Goal: Information Seeking & Learning: Learn about a topic

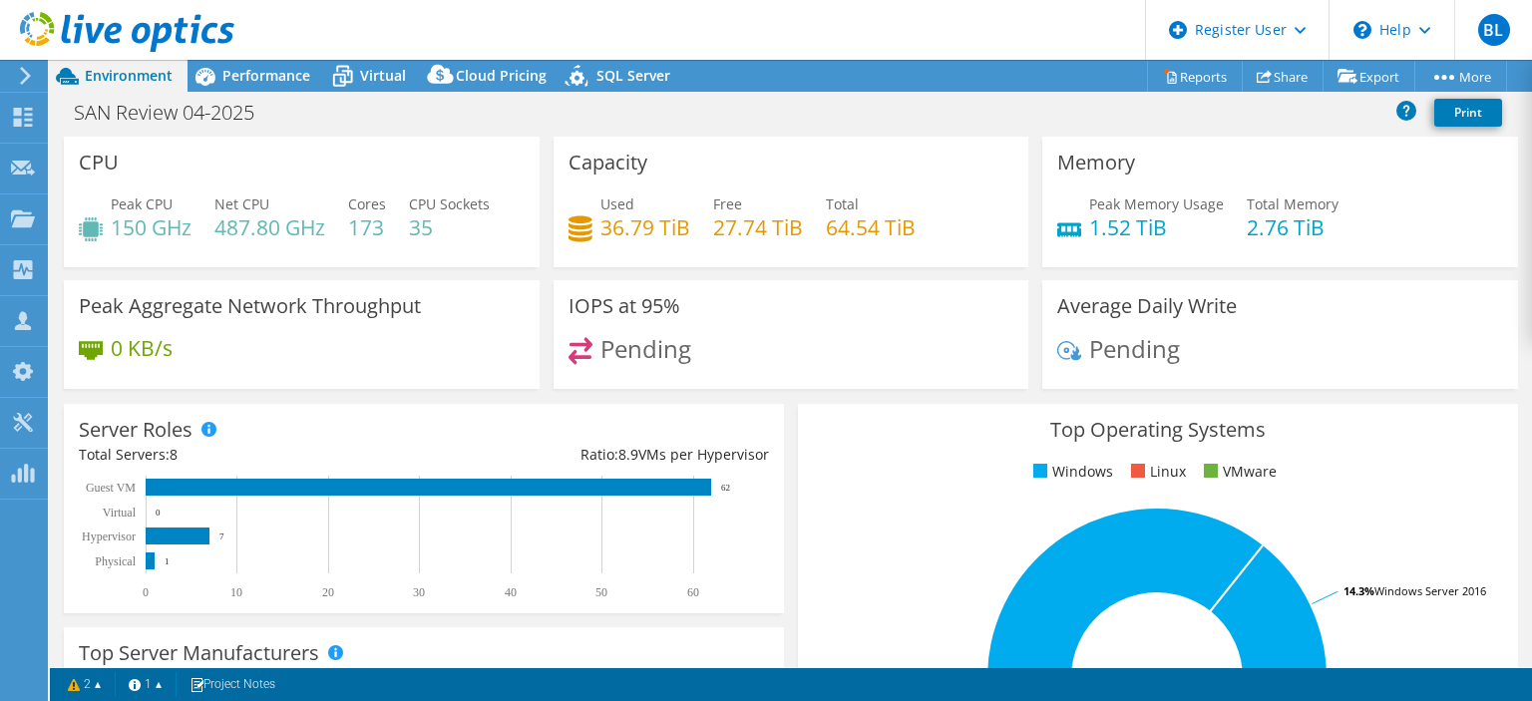
select select "USD"
click at [517, 114] on div "SAN Review 04-2025 Print" at bounding box center [791, 112] width 1482 height 37
click at [296, 73] on span "Performance" at bounding box center [266, 75] width 88 height 19
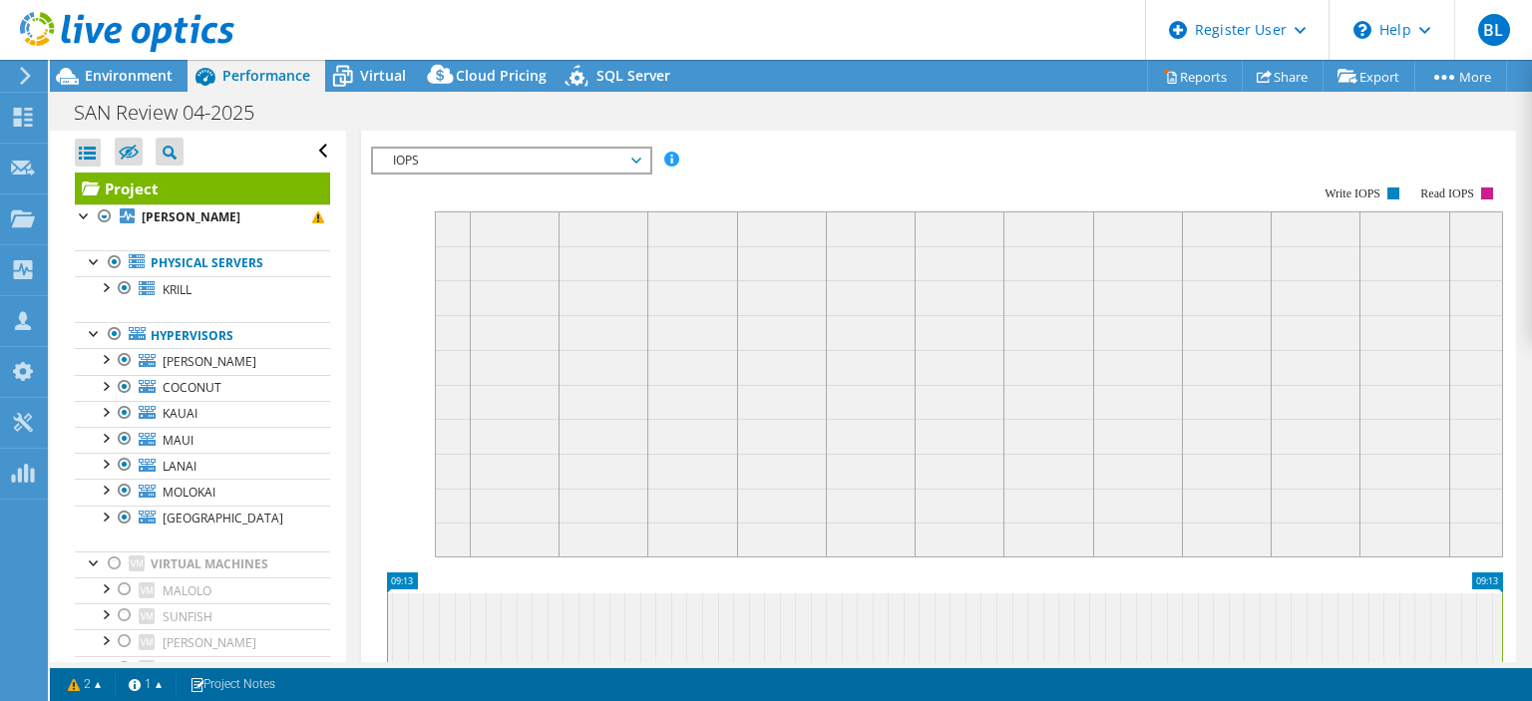
scroll to position [211, 0]
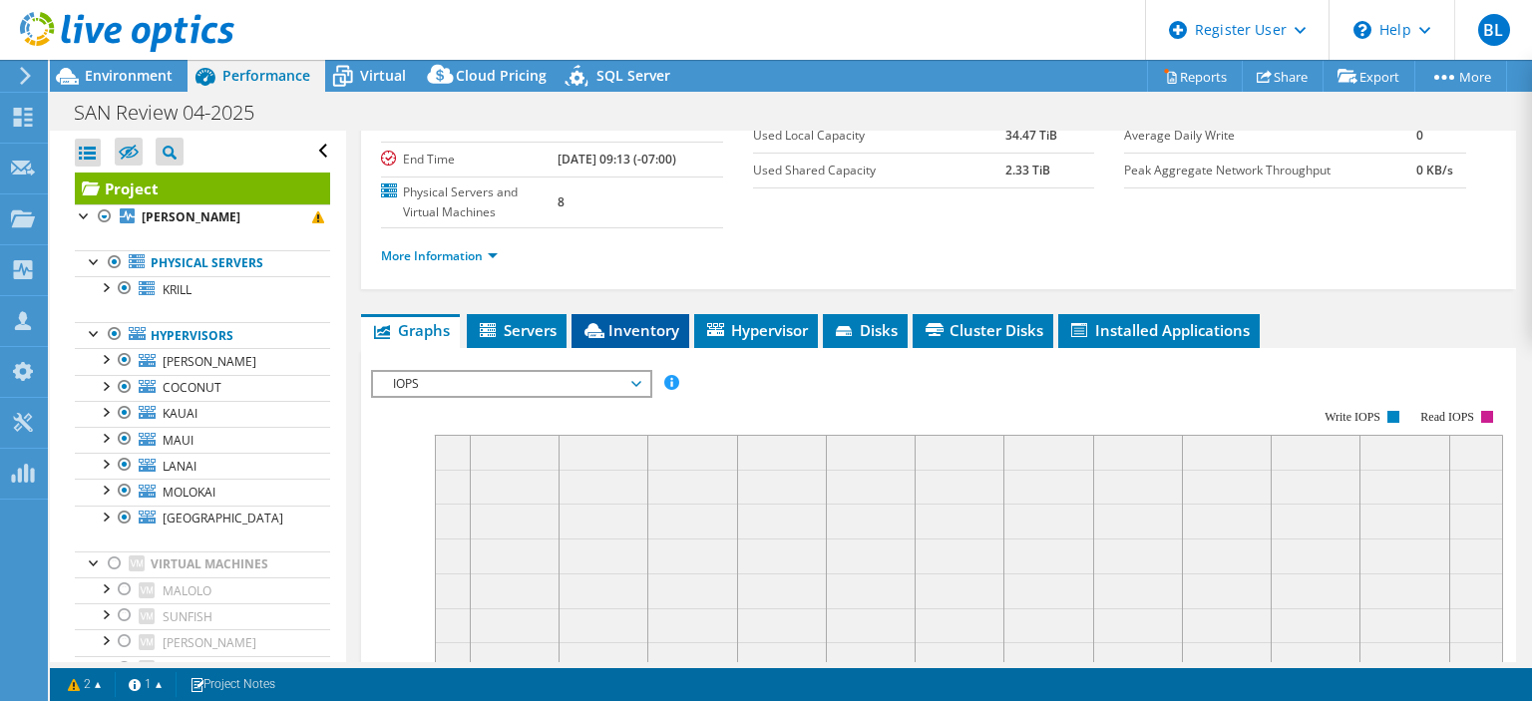
click at [676, 340] on span "Inventory" at bounding box center [631, 330] width 98 height 20
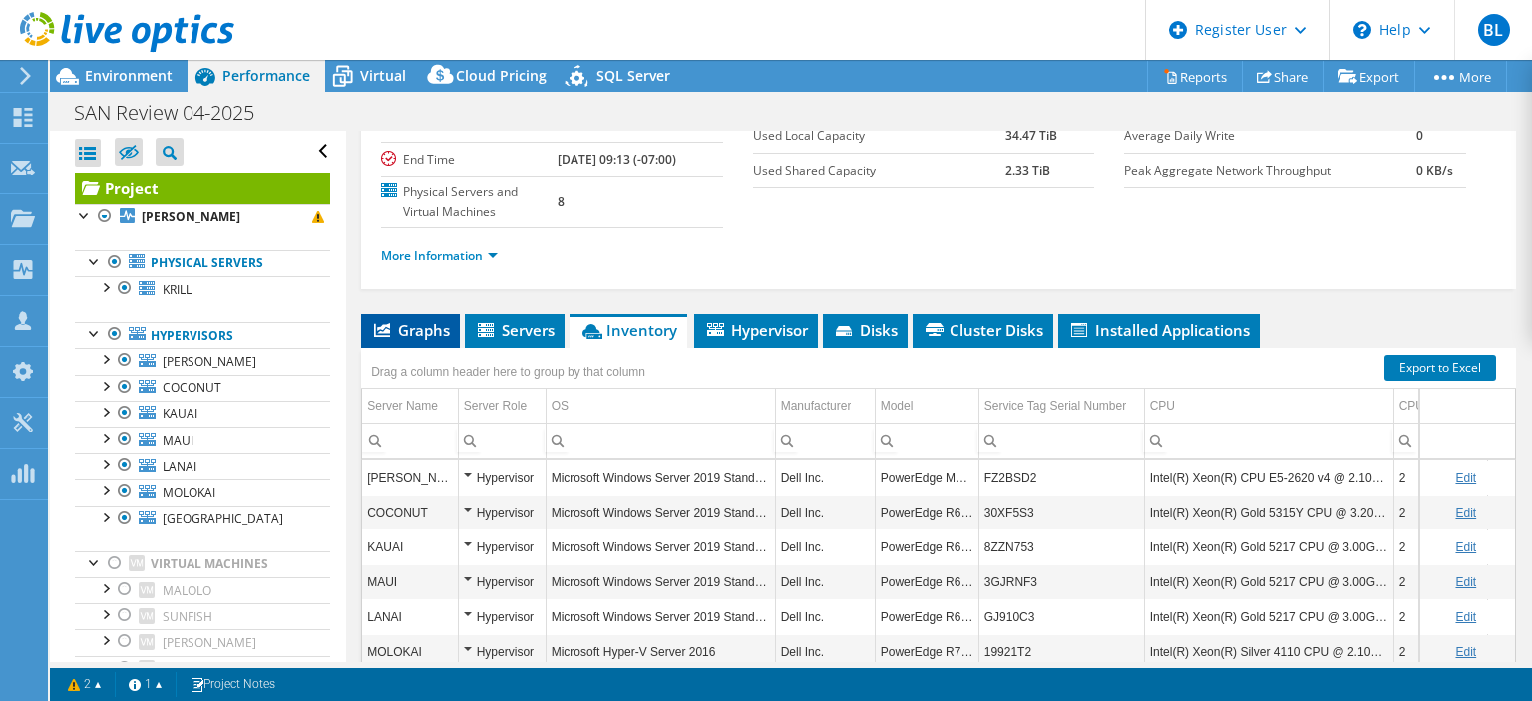
click at [434, 340] on span "Graphs" at bounding box center [410, 330] width 79 height 20
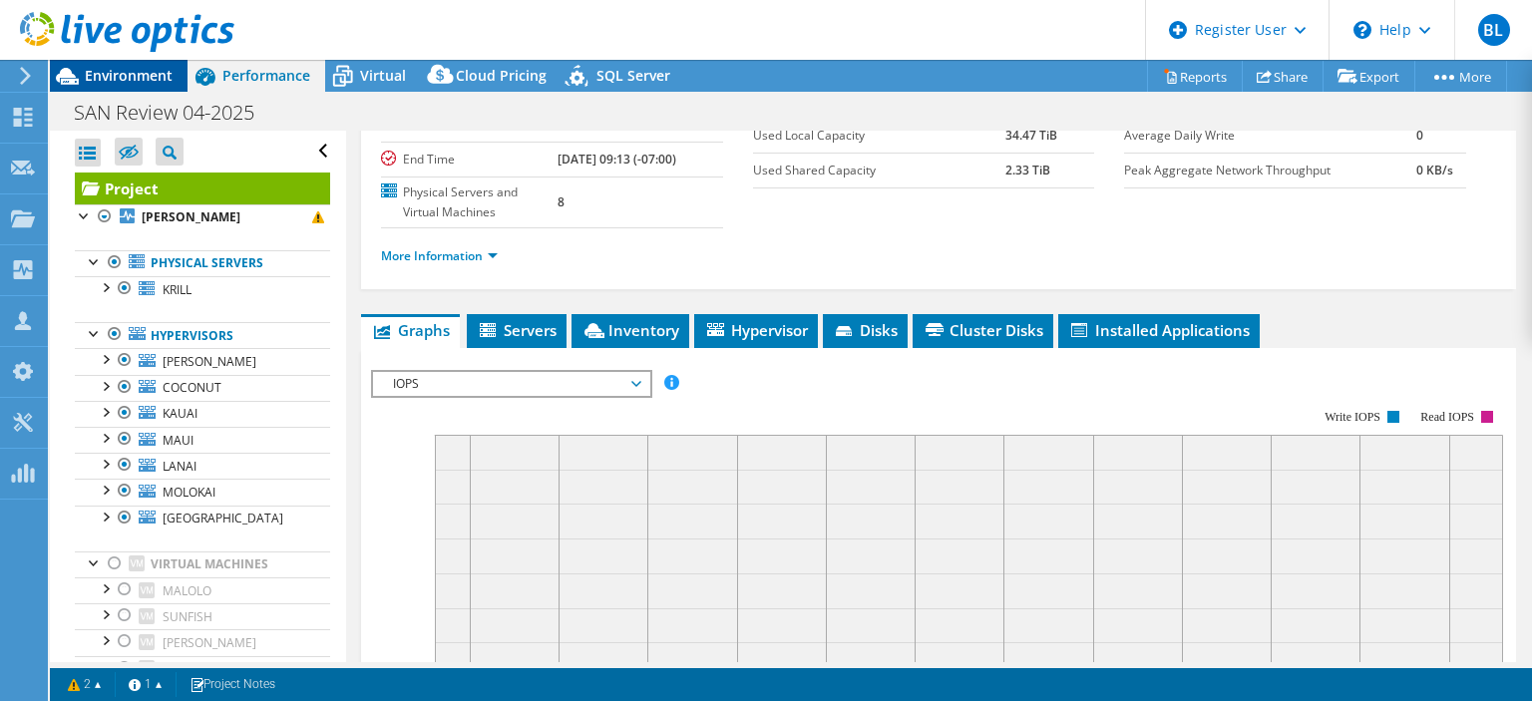
click at [134, 70] on span "Environment" at bounding box center [129, 75] width 88 height 19
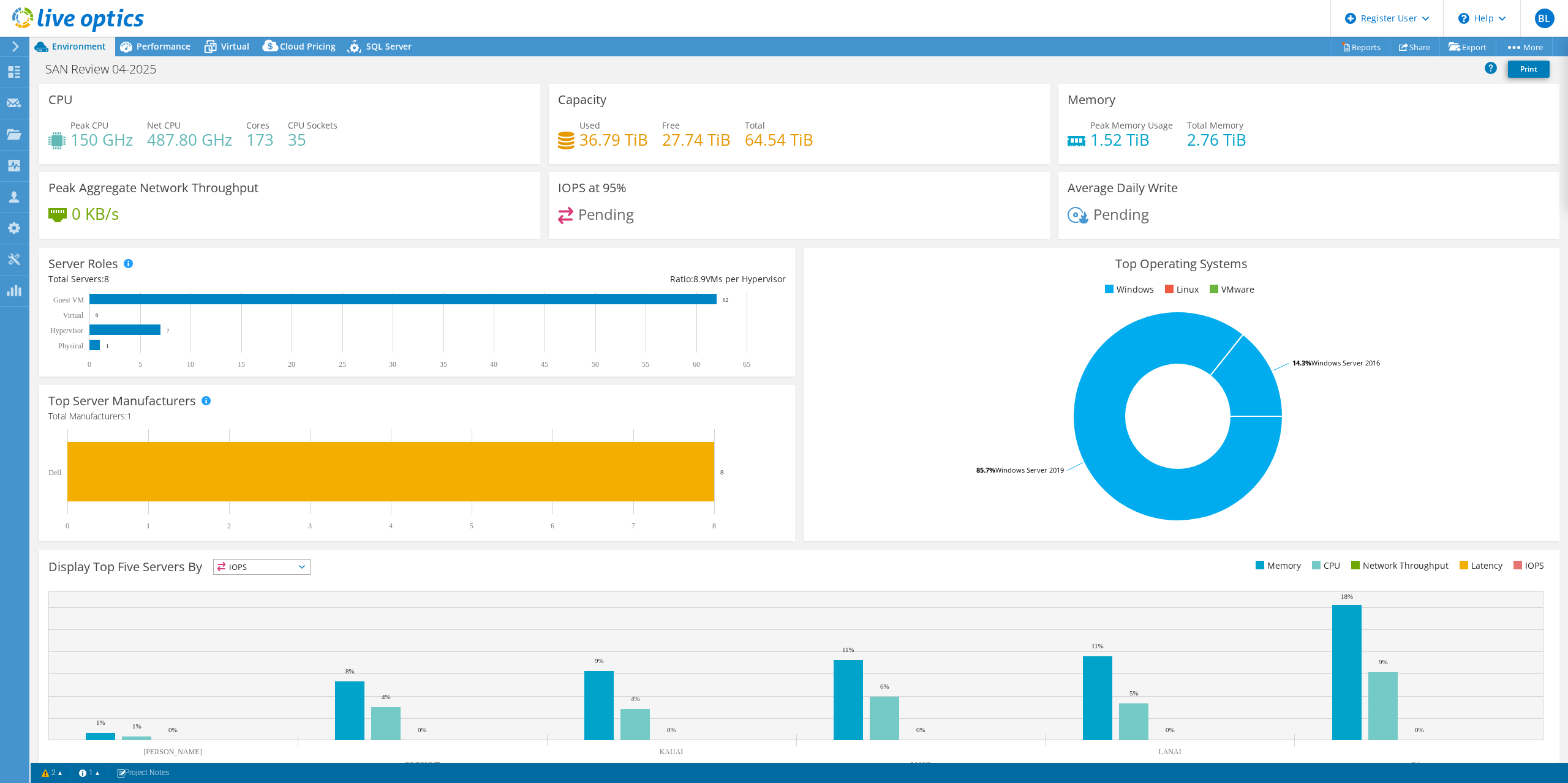
select select "USD"
